Goal: Information Seeking & Learning: Find specific fact

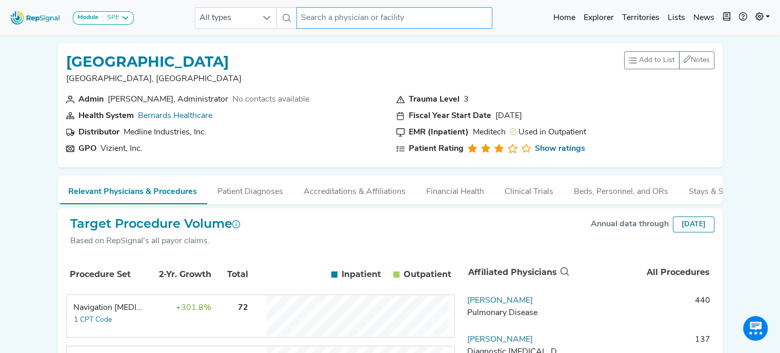
click at [336, 21] on input "text" at bounding box center [394, 18] width 196 height 22
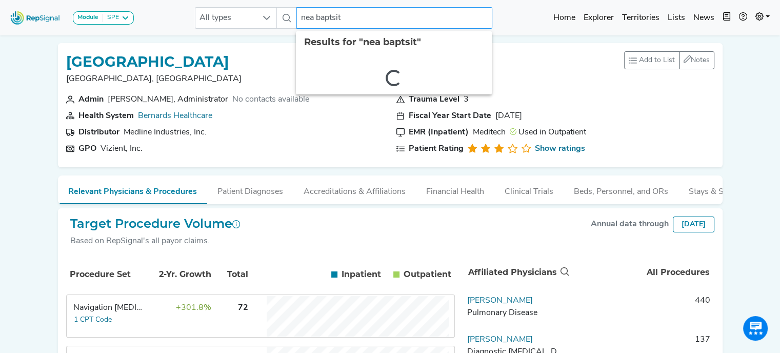
type input "nea baptsit"
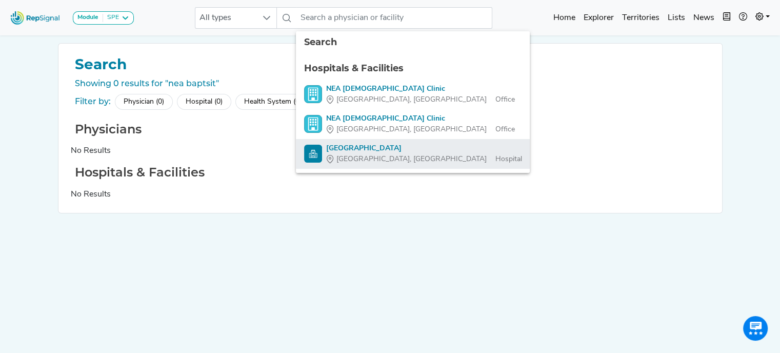
click at [409, 149] on div "[GEOGRAPHIC_DATA]" at bounding box center [423, 148] width 195 height 11
type input "[GEOGRAPHIC_DATA]"
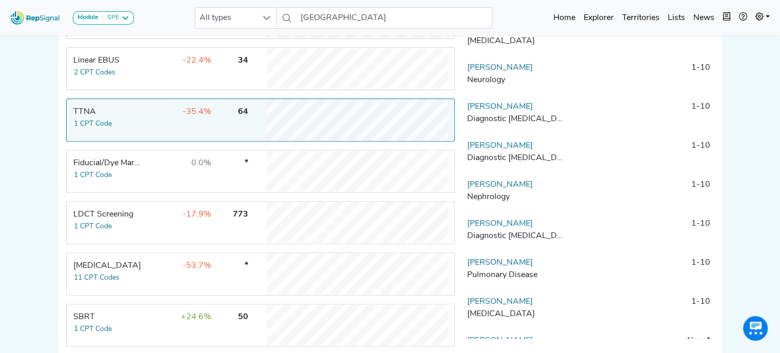
scroll to position [362, 0]
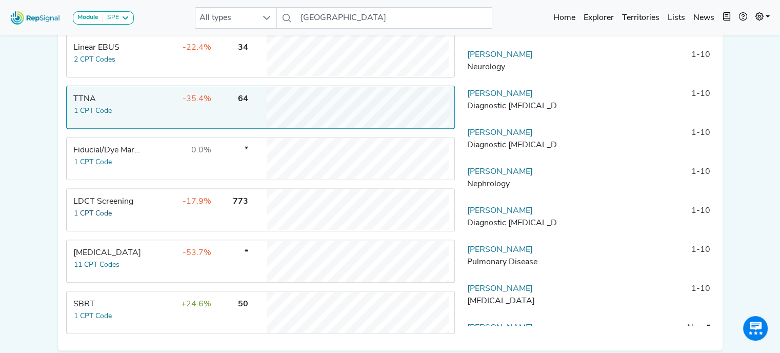
click at [107, 216] on button "1 CPT Code" at bounding box center [92, 214] width 39 height 12
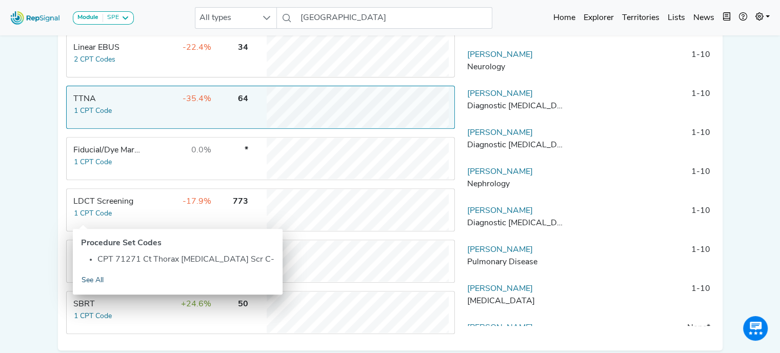
click at [92, 278] on link "See All" at bounding box center [92, 280] width 23 height 12
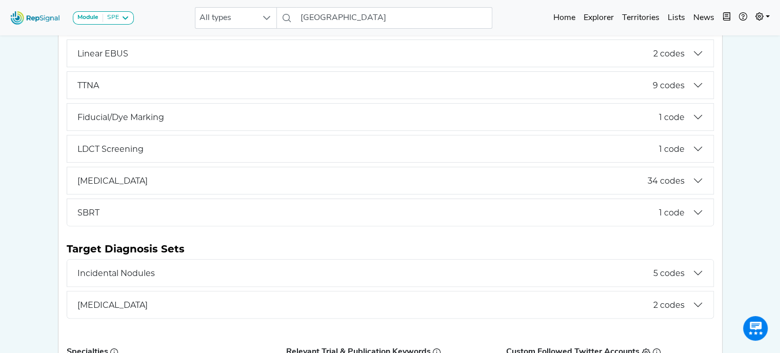
scroll to position [309, 0]
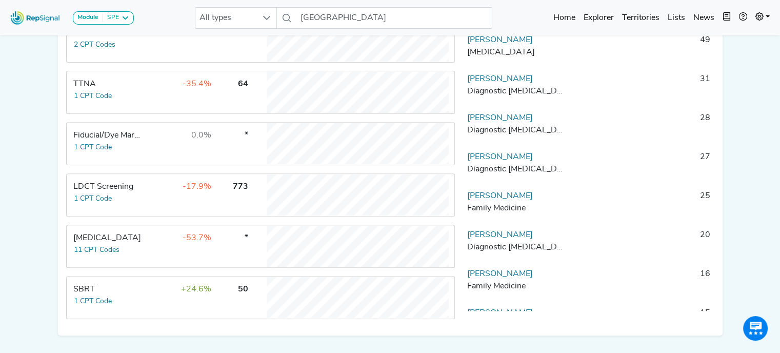
scroll to position [379, 0]
click at [108, 198] on button "1 CPT Code" at bounding box center [92, 197] width 39 height 12
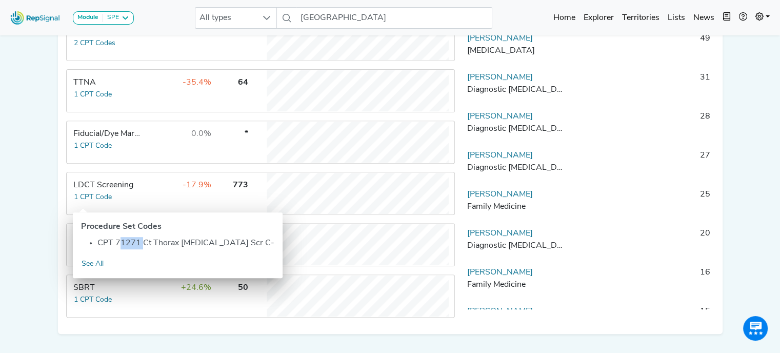
drag, startPoint x: 139, startPoint y: 241, endPoint x: 115, endPoint y: 242, distance: 24.6
click at [115, 242] on li "CPT 71271 Ct Thorax [MEDICAL_DATA] Scr C-" at bounding box center [185, 243] width 177 height 12
copy li "71271"
